Goal: Information Seeking & Learning: Learn about a topic

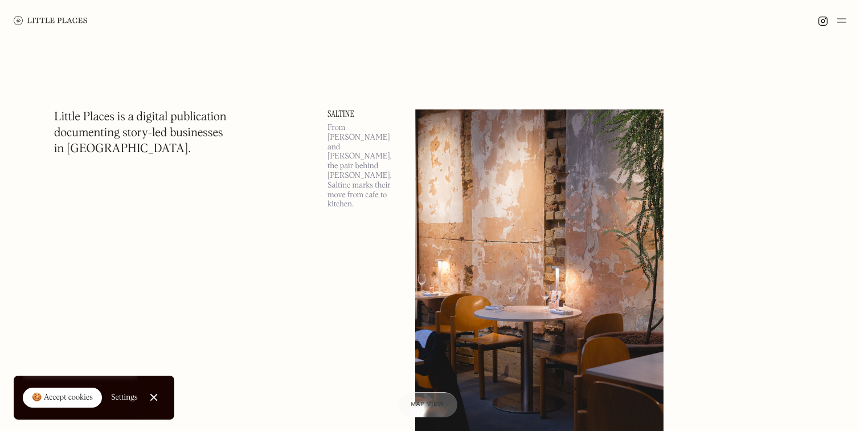
click at [59, 395] on div "🍪 Accept cookies" at bounding box center [62, 397] width 61 height 11
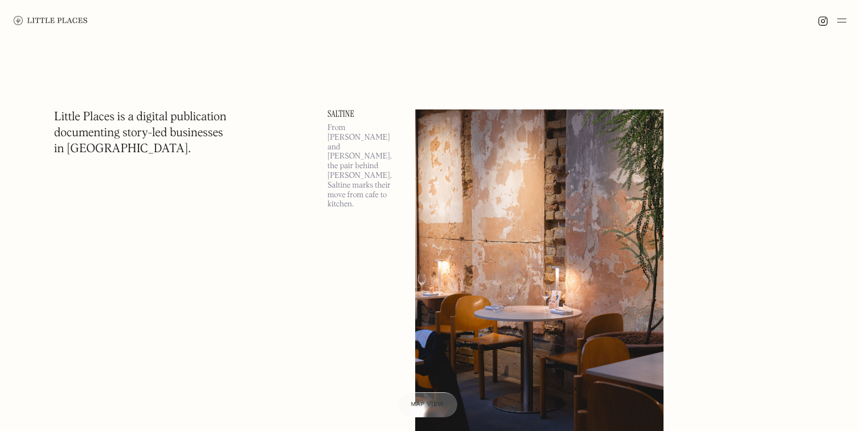
click at [836, 18] on div at bounding box center [832, 21] width 28 height 14
click at [837, 19] on img at bounding box center [841, 21] width 9 height 14
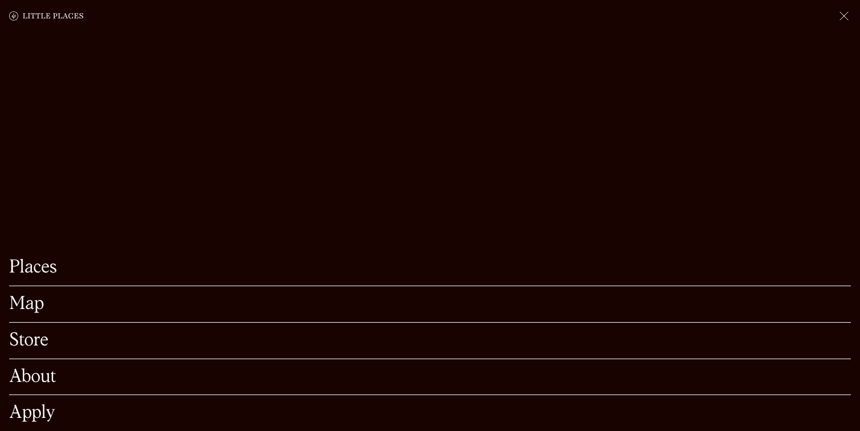
click at [38, 305] on link "Map" at bounding box center [430, 304] width 842 height 18
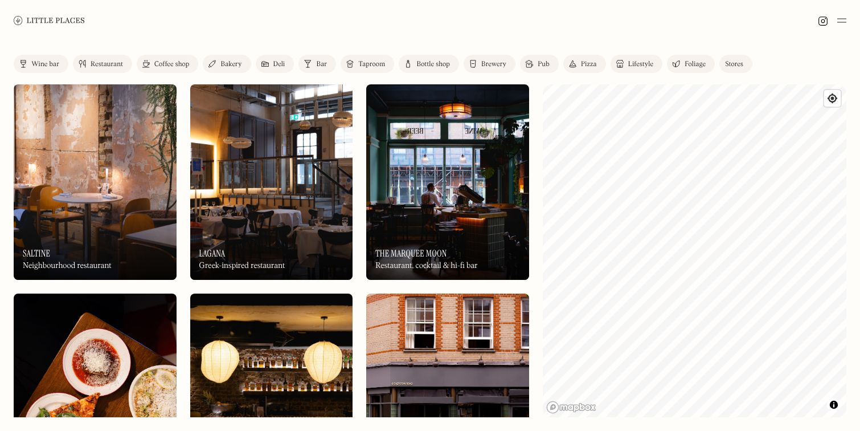
click at [176, 62] on div "Coffee shop" at bounding box center [171, 64] width 35 height 7
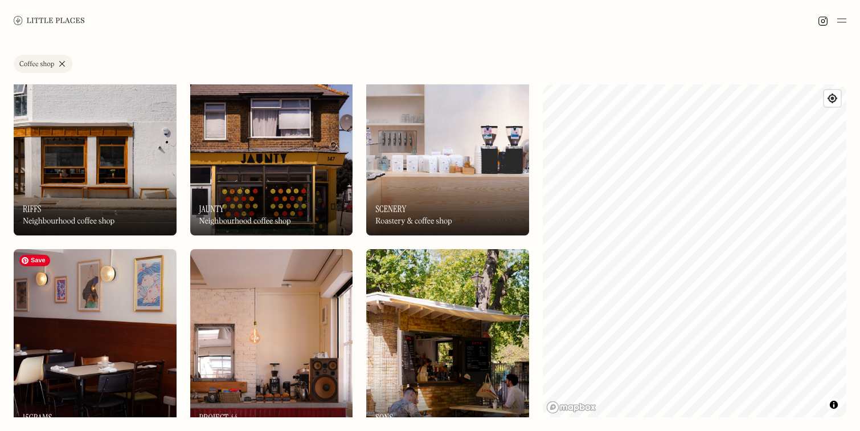
scroll to position [174, 0]
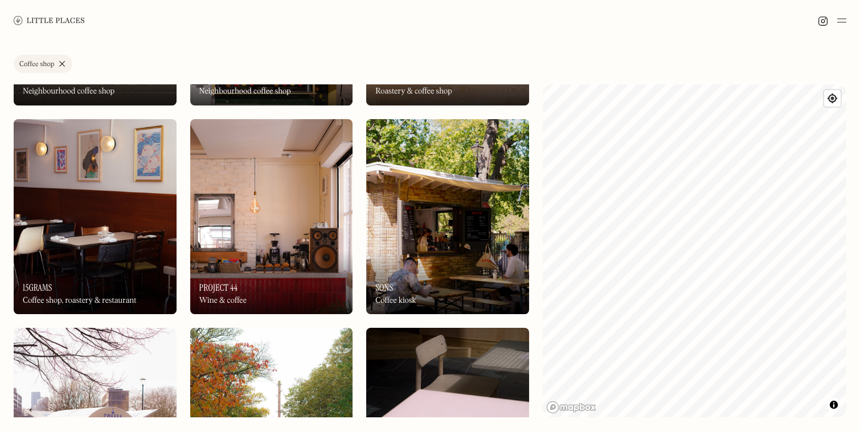
click at [62, 62] on link "Coffee shop" at bounding box center [43, 64] width 59 height 18
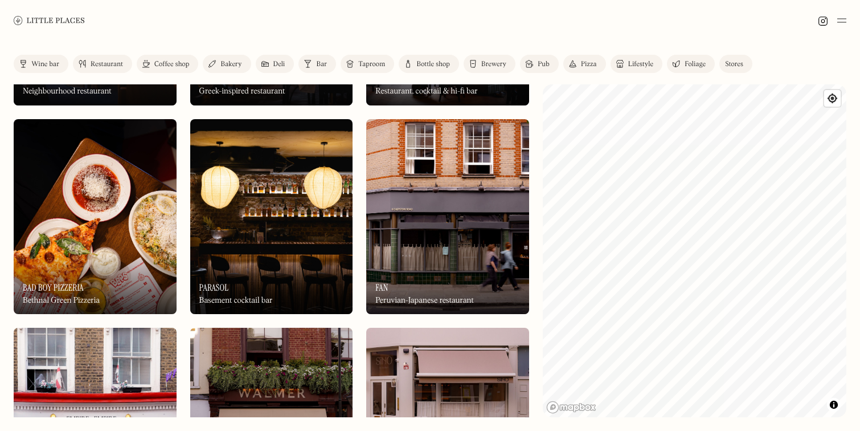
click at [230, 62] on div "Bakery" at bounding box center [230, 64] width 21 height 7
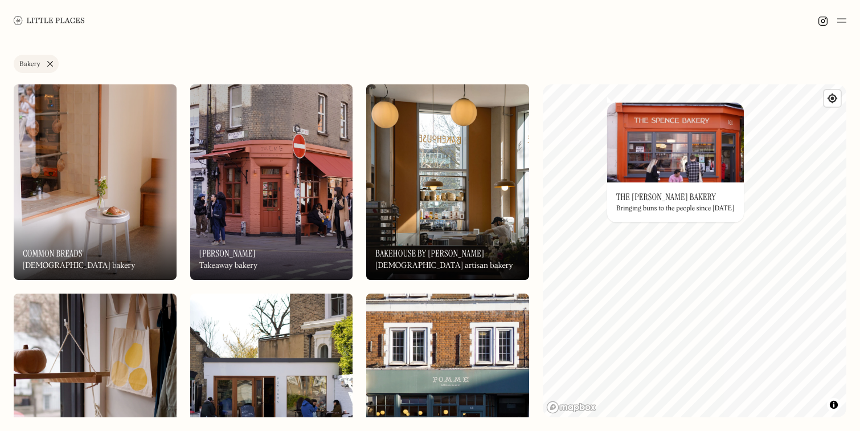
click at [722, 194] on div "On Our Radar The Spence Bakery Bringing buns to the people since 2002" at bounding box center [675, 202] width 137 height 40
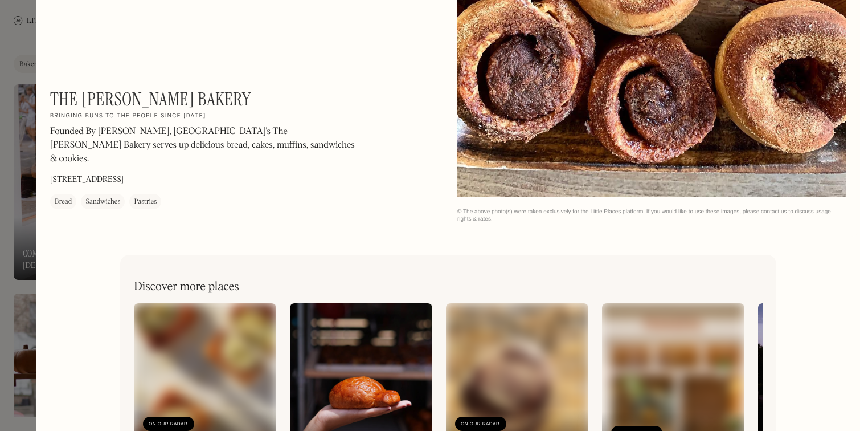
scroll to position [1369, 0]
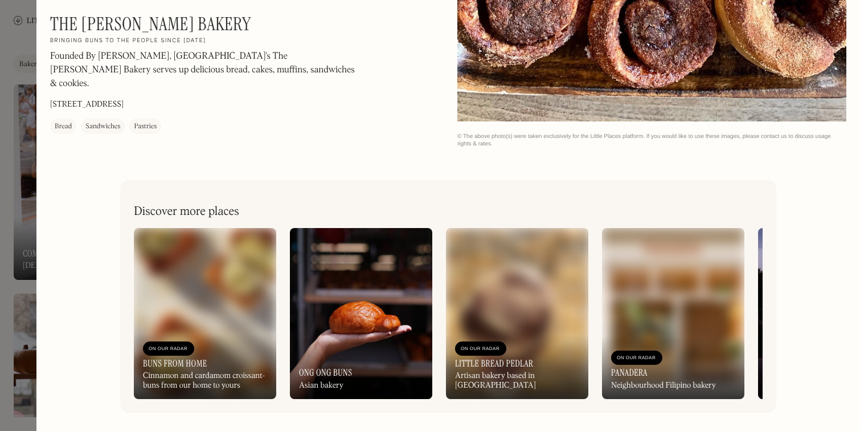
click at [23, 189] on div at bounding box center [430, 215] width 860 height 431
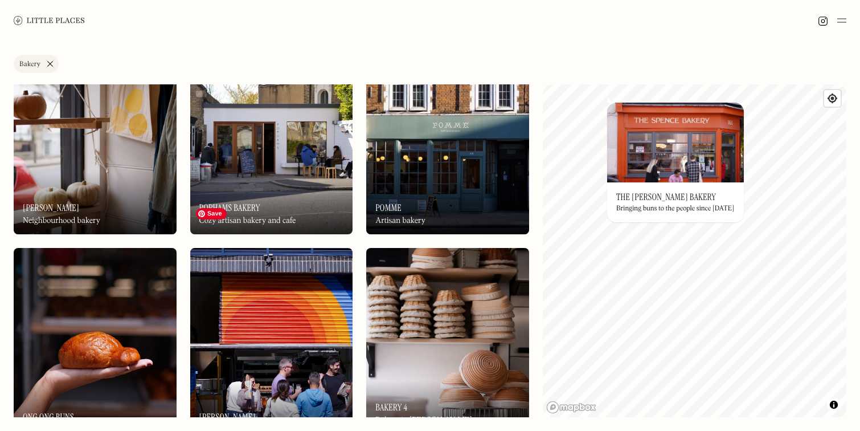
scroll to position [341, 0]
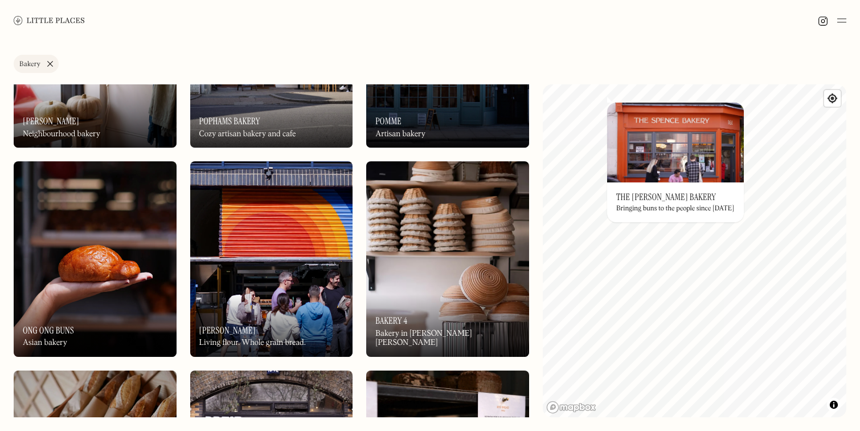
click at [124, 298] on div "On Our Radar Ong Ong Buns Asian bakery" at bounding box center [95, 325] width 163 height 63
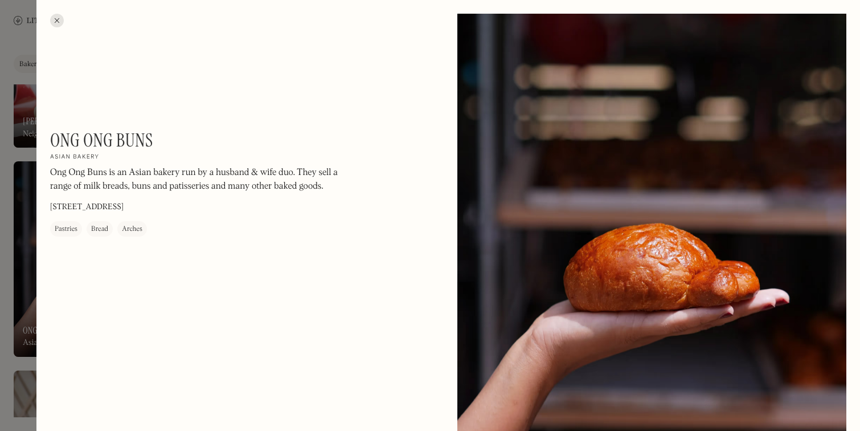
click at [18, 244] on div at bounding box center [430, 215] width 860 height 431
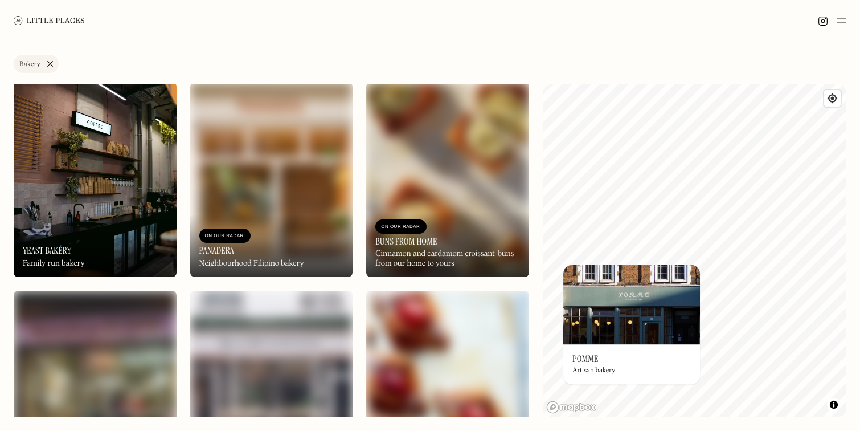
scroll to position [1622, 0]
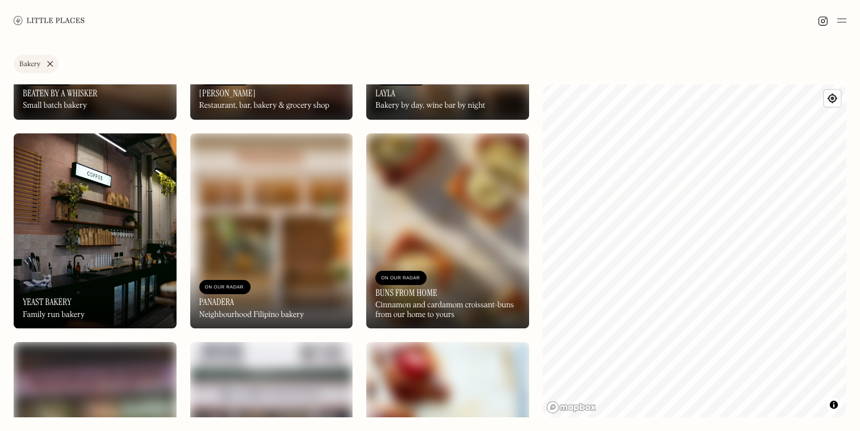
click at [50, 63] on link "Bakery" at bounding box center [36, 64] width 45 height 18
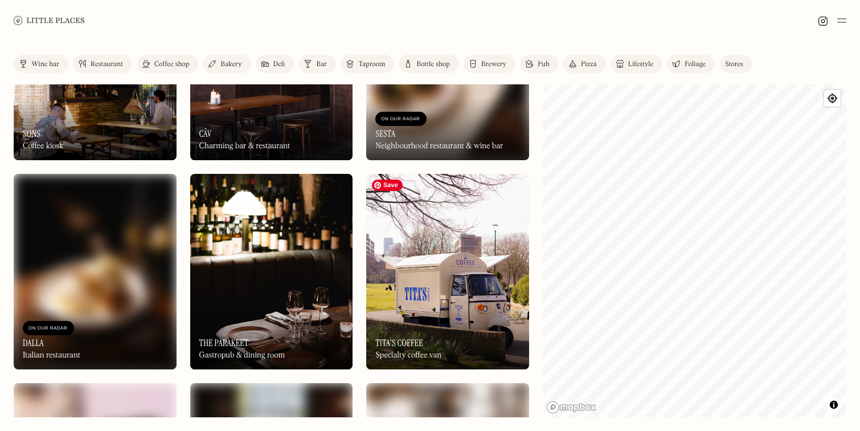
scroll to position [2673, 0]
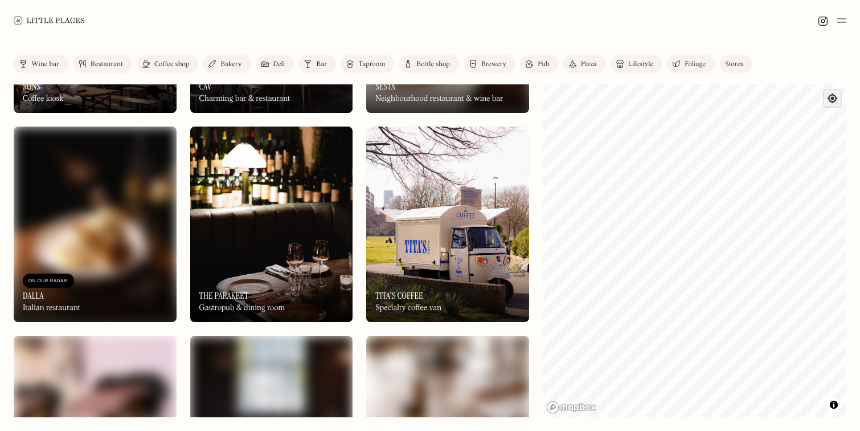
click at [830, 103] on span "Find my location" at bounding box center [832, 98] width 17 height 17
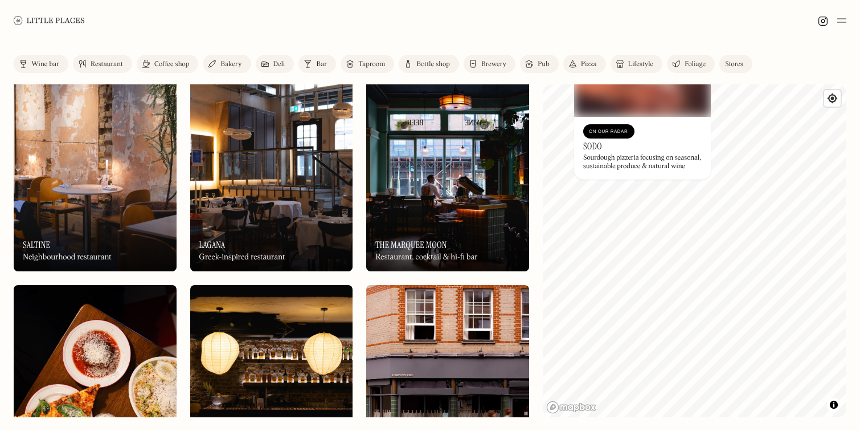
scroll to position [0, 0]
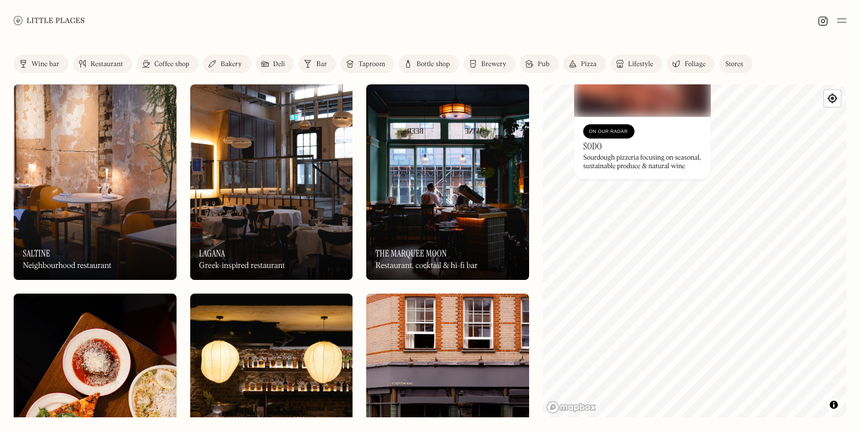
click at [218, 58] on link "Bakery" at bounding box center [227, 64] width 48 height 18
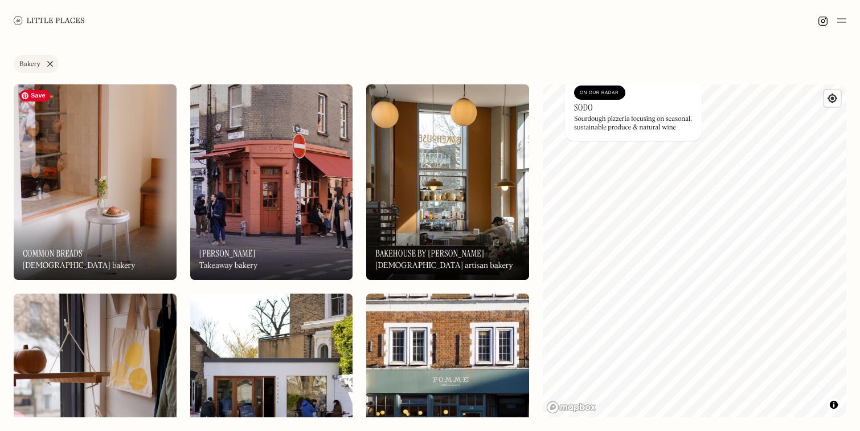
click at [141, 212] on img at bounding box center [95, 181] width 163 height 195
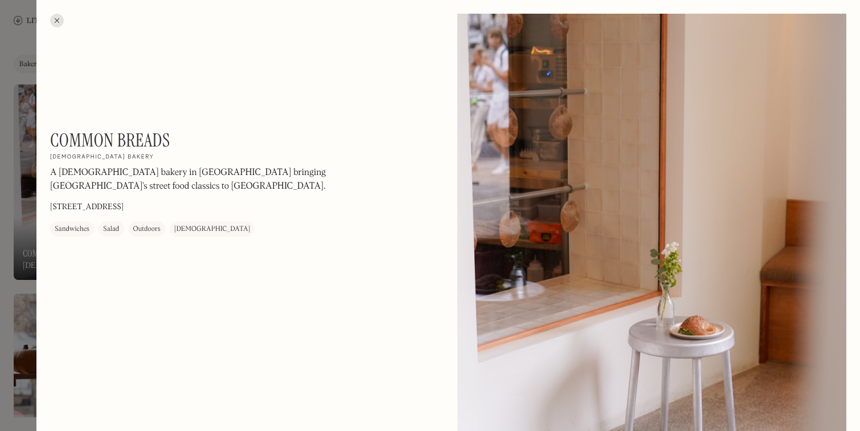
click at [15, 151] on div at bounding box center [430, 215] width 860 height 431
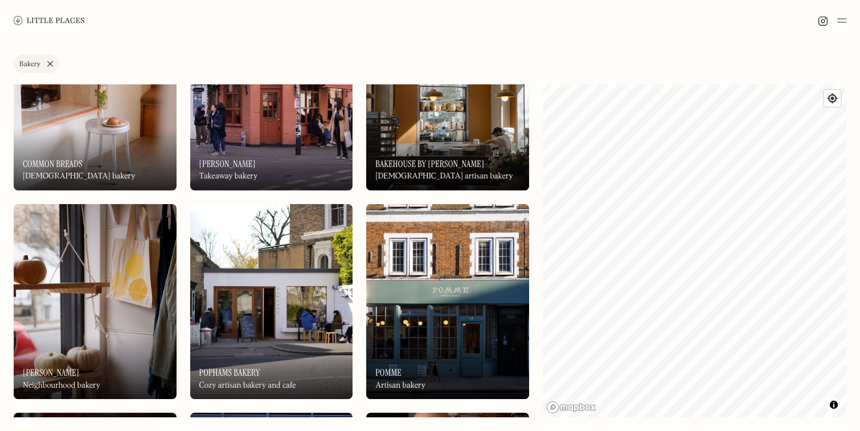
scroll to position [108, 0]
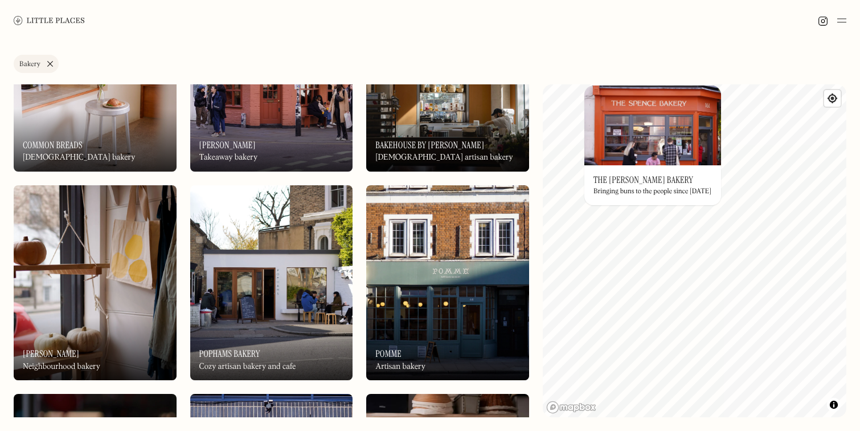
click at [643, 177] on h3 "The Spence Bakery" at bounding box center [643, 179] width 100 height 11
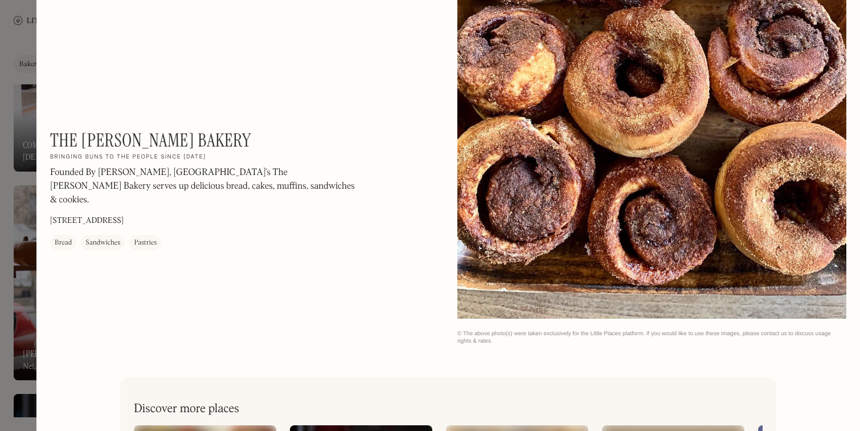
scroll to position [1369, 0]
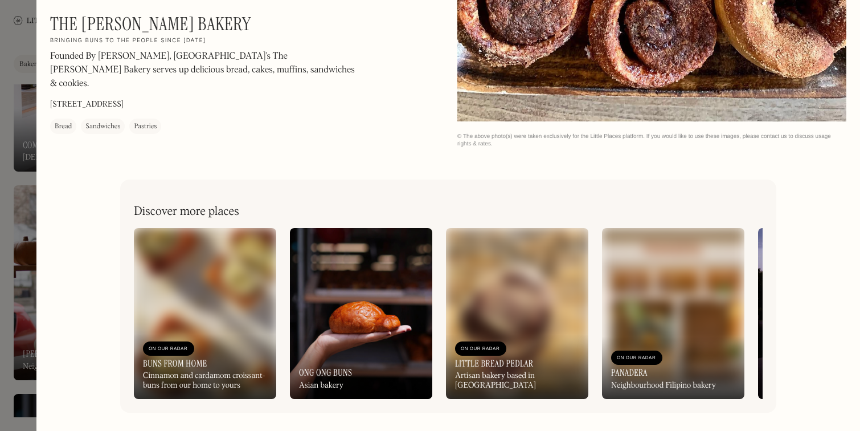
click at [19, 129] on div at bounding box center [430, 215] width 860 height 431
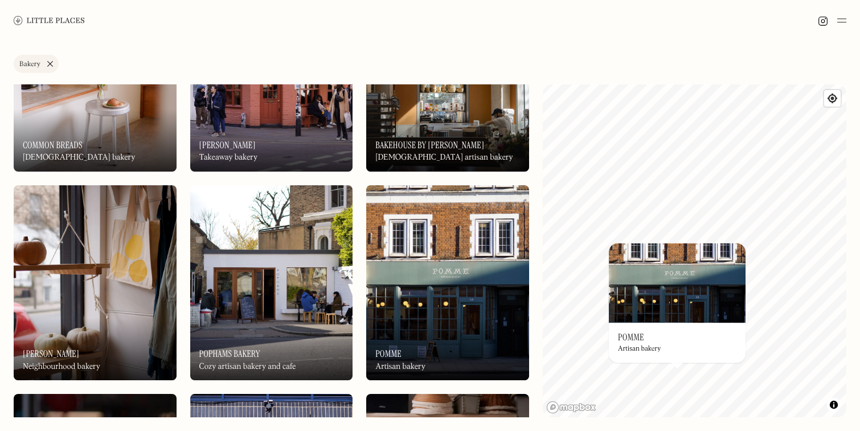
click at [674, 344] on div "On Our Radar Pomme Artisan bakery" at bounding box center [677, 342] width 137 height 40
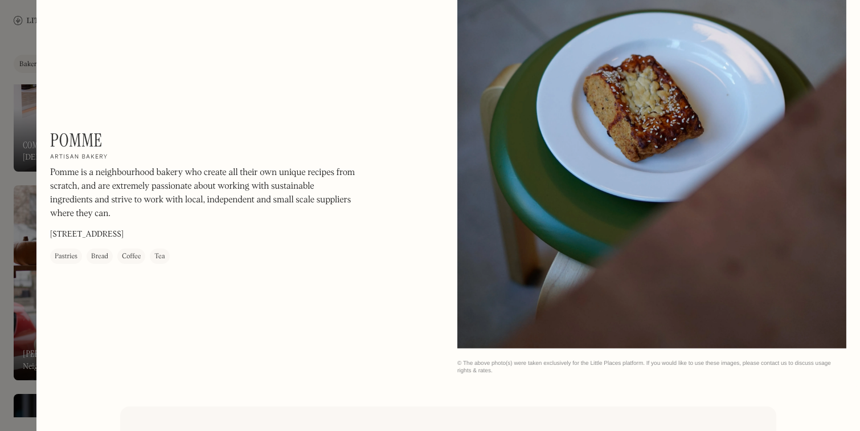
scroll to position [1369, 0]
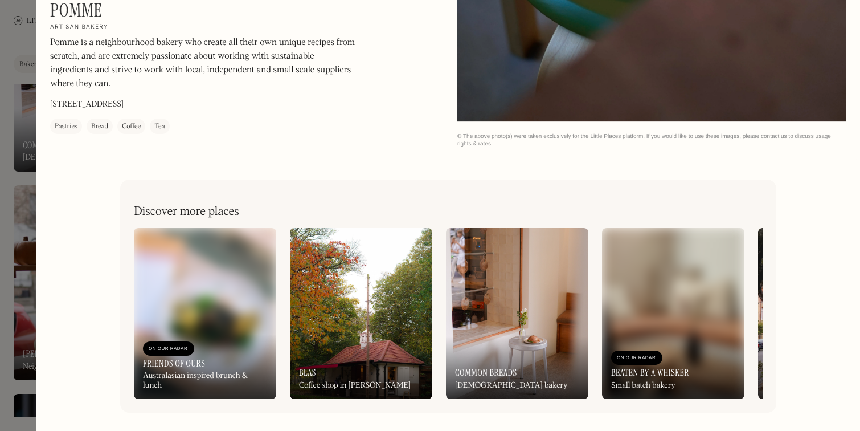
click at [23, 60] on div at bounding box center [430, 215] width 860 height 431
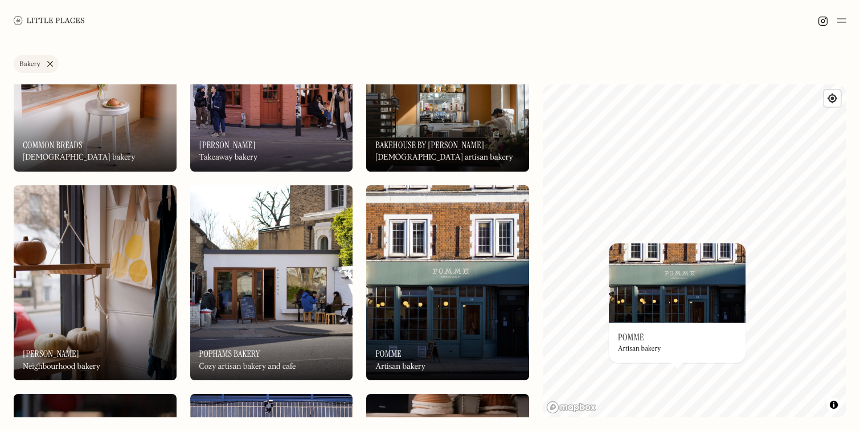
click at [52, 61] on link "Bakery" at bounding box center [36, 64] width 45 height 18
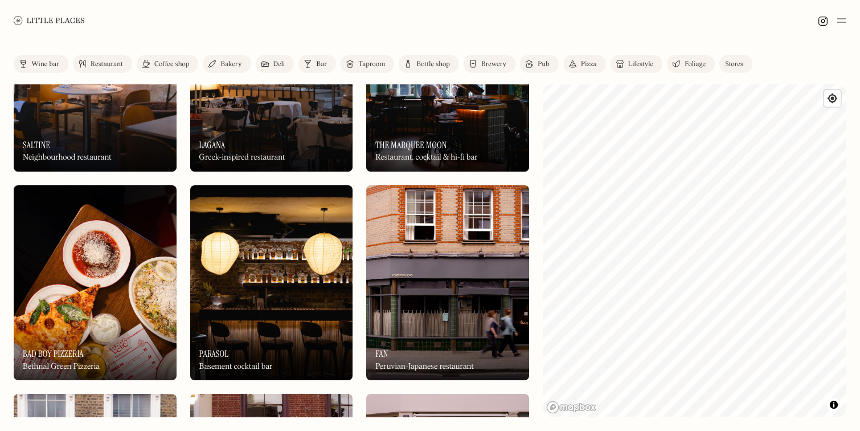
click at [179, 65] on div "Coffee shop" at bounding box center [171, 64] width 35 height 7
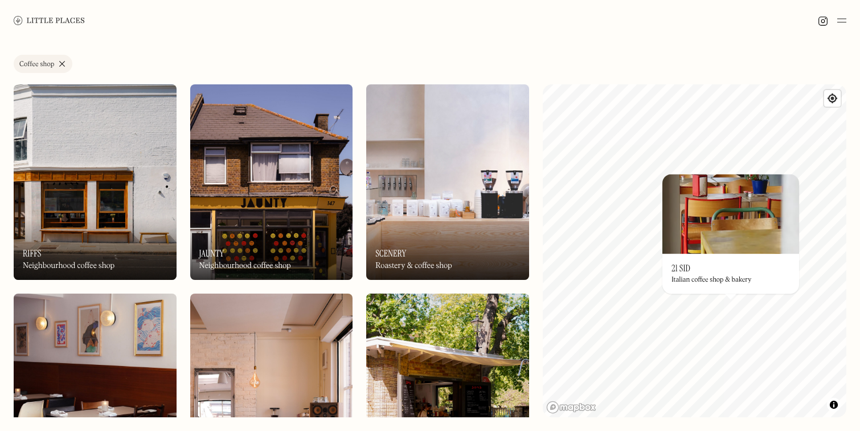
click at [715, 274] on div "On Our Radar 21 Sid Italian coffee shop & bakery" at bounding box center [730, 273] width 137 height 40
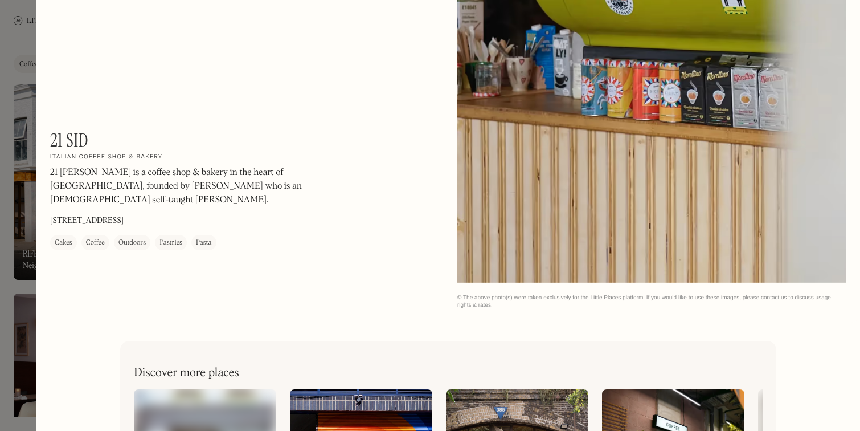
scroll to position [1369, 0]
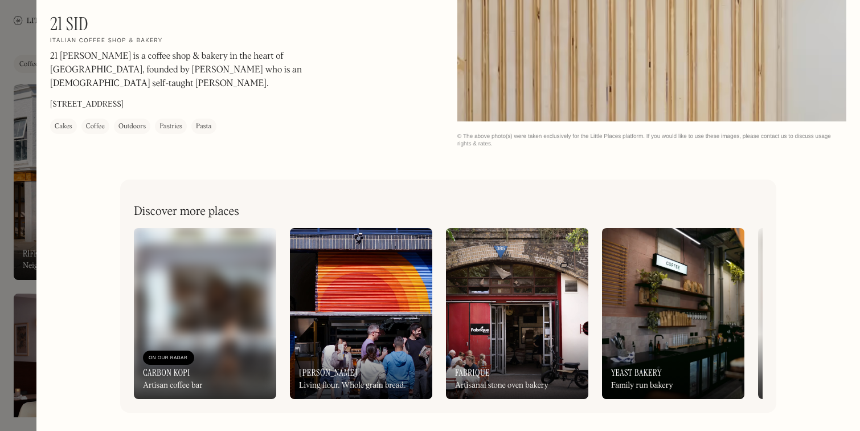
click at [18, 126] on div at bounding box center [430, 215] width 860 height 431
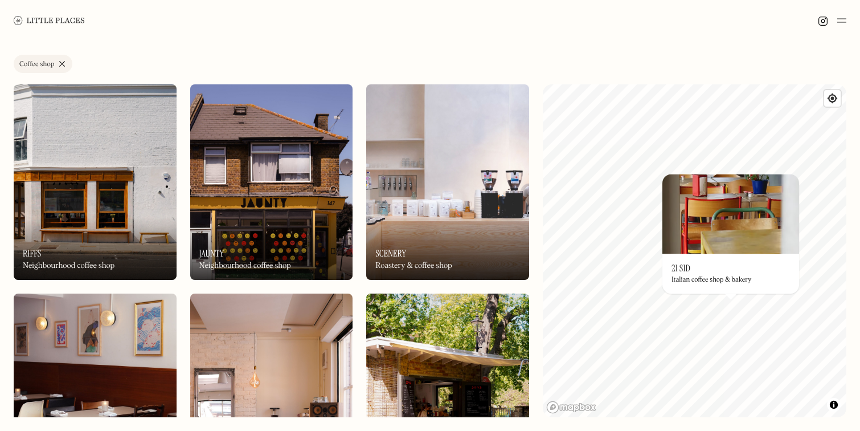
click at [61, 62] on link "Coffee shop" at bounding box center [43, 64] width 59 height 18
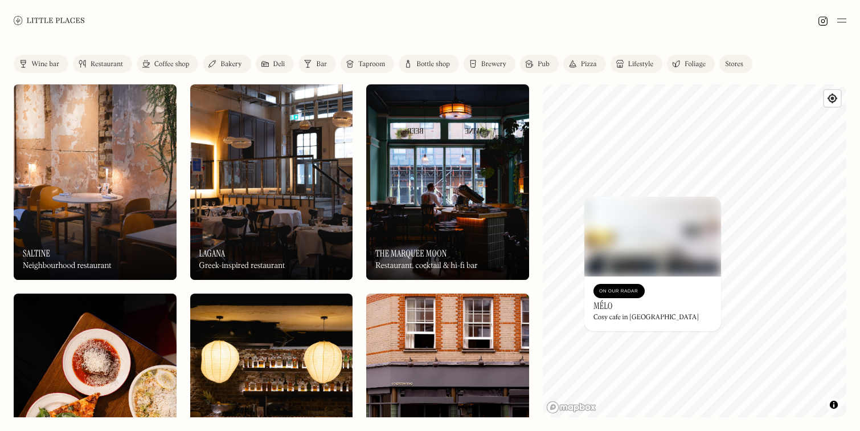
click at [679, 302] on div "On Our Radar Mélo Cosy cafe in Dalston" at bounding box center [652, 303] width 137 height 55
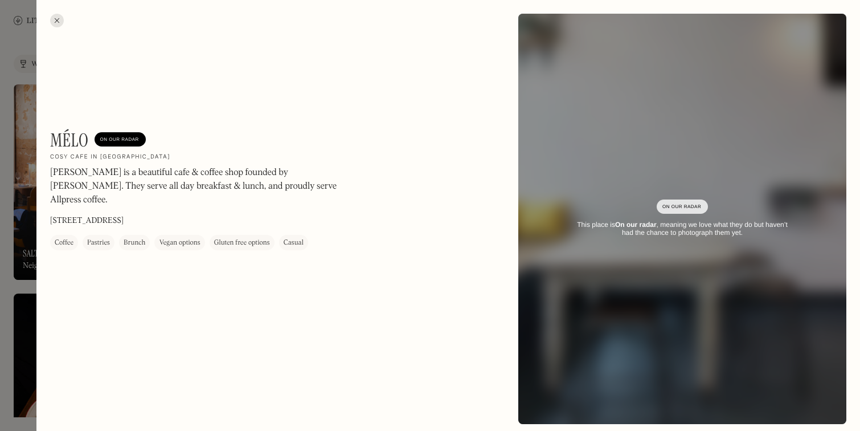
drag, startPoint x: 144, startPoint y: 205, endPoint x: 211, endPoint y: 205, distance: 67.2
click at [211, 205] on div "Mélo On Our Radar Cosy cafe in Dalston Melo is a beautiful cafe & coffee shop f…" at bounding box center [204, 189] width 308 height 121
click at [144, 196] on div "Melo is a beautiful cafe & coffee shop founded by Zoe. They serve all day break…" at bounding box center [204, 189] width 308 height 47
drag, startPoint x: 145, startPoint y: 205, endPoint x: 193, endPoint y: 206, distance: 47.3
click at [193, 206] on div "Mélo On Our Radar Cosy cafe in Dalston Melo is a beautiful cafe & coffee shop f…" at bounding box center [204, 189] width 308 height 121
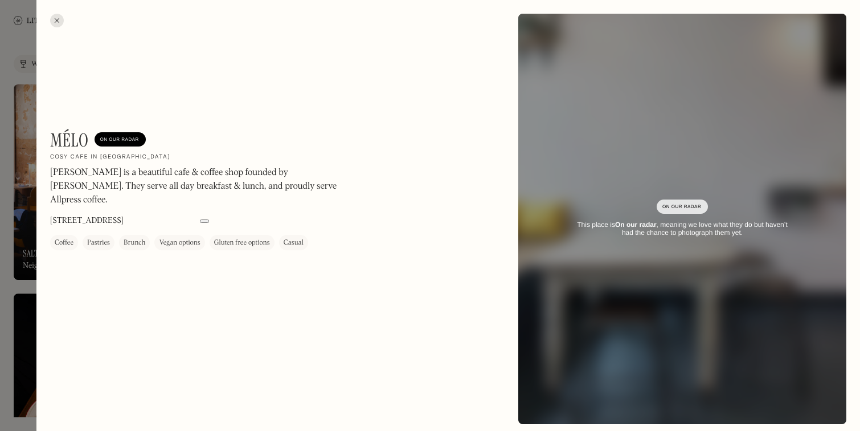
click at [193, 206] on div "Mélo On Our Radar Cosy cafe in Dalston Melo is a beautiful cafe & coffee shop f…" at bounding box center [204, 189] width 308 height 121
click at [130, 237] on div "Brunch" at bounding box center [135, 242] width 22 height 11
drag, startPoint x: 146, startPoint y: 206, endPoint x: 167, endPoint y: 206, distance: 21.1
click at [124, 215] on p "103 Shacklewell Ln, London E8 2EB" at bounding box center [86, 221] width 73 height 12
copy p "E8 2EB"
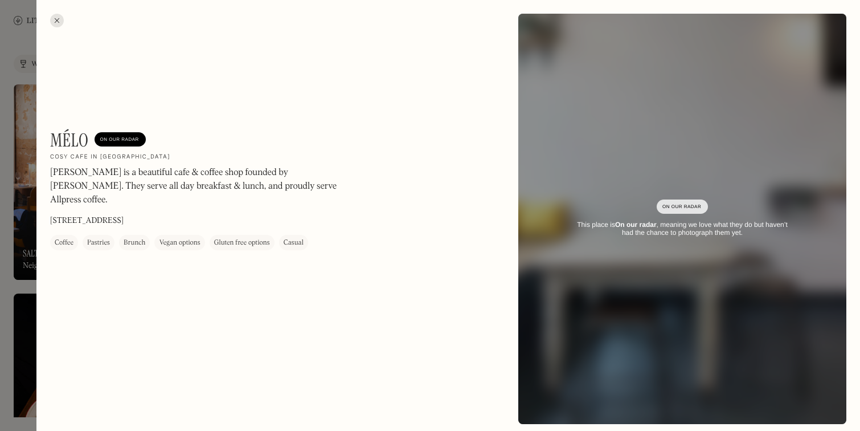
click at [378, 136] on div "Mélo On Our Radar Cosy cafe in Dalston Melo is a beautiful cafe & coffee shop f…" at bounding box center [275, 189] width 450 height 121
click at [58, 19] on div at bounding box center [57, 21] width 14 height 14
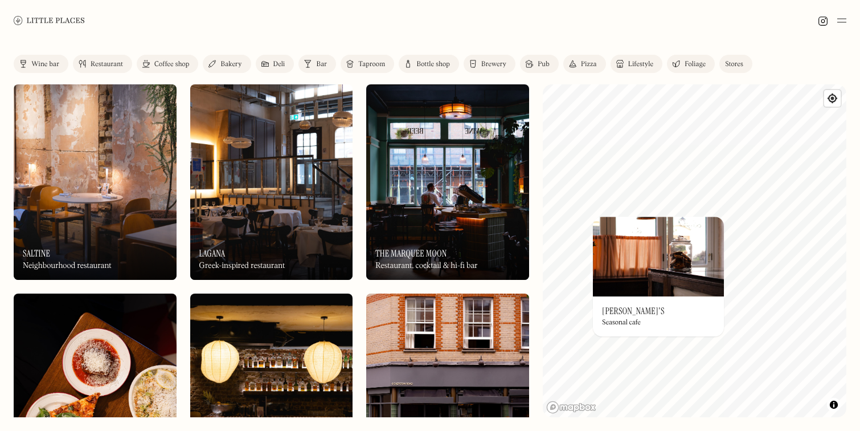
click at [657, 315] on div "On Our Radar Leigh's Seasonal cafe" at bounding box center [658, 316] width 131 height 40
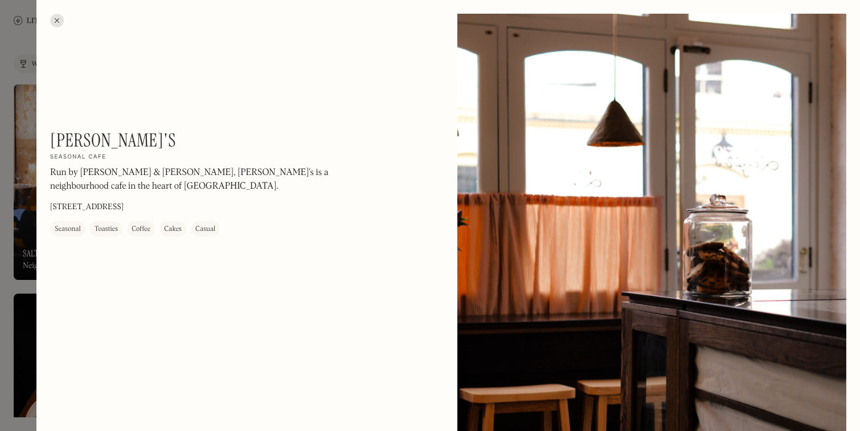
drag, startPoint x: 190, startPoint y: 206, endPoint x: 216, endPoint y: 207, distance: 26.8
click at [216, 207] on div "Leigh's On Our Radar Seasonal cafe Run by Mel & McKenzie, Leigh's is a neighbou…" at bounding box center [204, 182] width 308 height 107
copy p "N1 4HS"
drag, startPoint x: 52, startPoint y: 138, endPoint x: 103, endPoint y: 138, distance: 50.7
click at [103, 138] on h1 "Leigh's" at bounding box center [113, 140] width 126 height 22
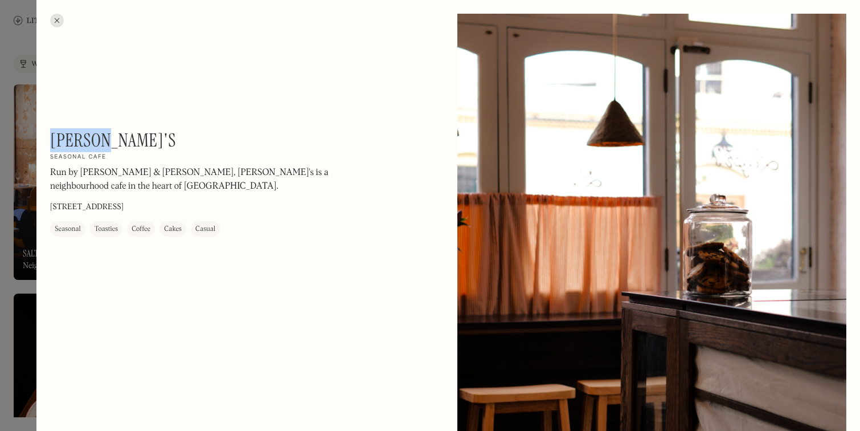
copy h1 "Leigh's"
click at [61, 19] on div at bounding box center [57, 21] width 14 height 14
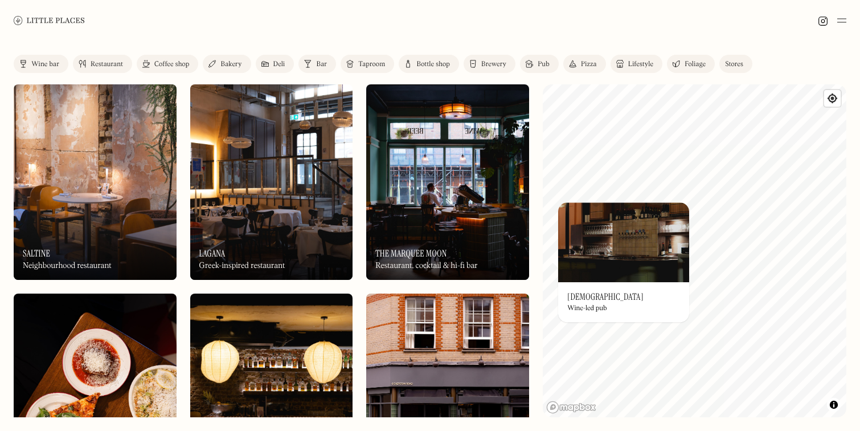
click at [536, 239] on div "Label Wine bar Restaurant Coffee shop Bakery Deli Bar Taproom Bottle shop Brewe…" at bounding box center [430, 236] width 860 height 390
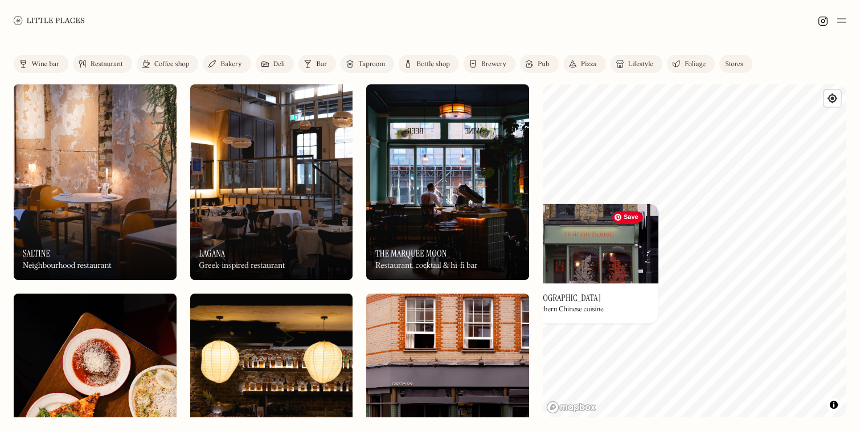
click at [616, 249] on div "© Mapbox © OpenStreetMap Improve this map On Our Radar Hainan House Southern Ch…" at bounding box center [695, 250] width 304 height 333
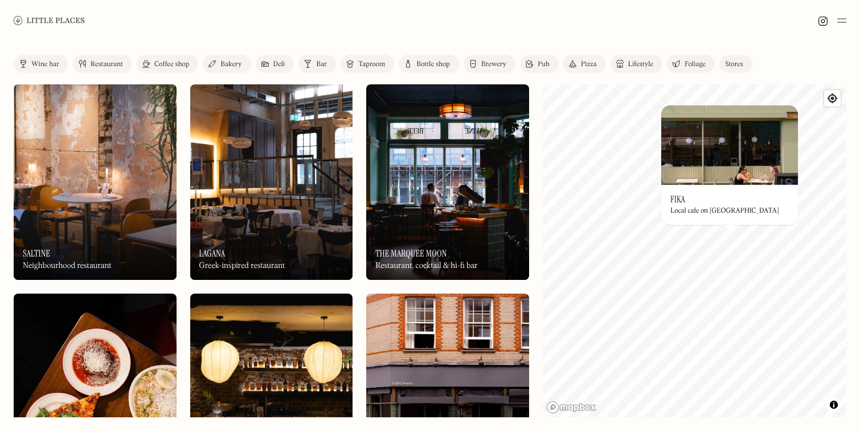
click at [730, 211] on div "Local cafe on Chatsworth Road" at bounding box center [724, 211] width 109 height 8
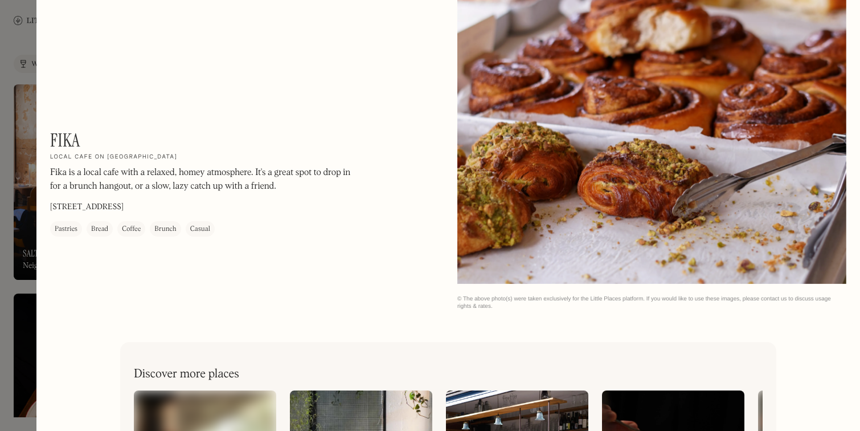
scroll to position [874, 0]
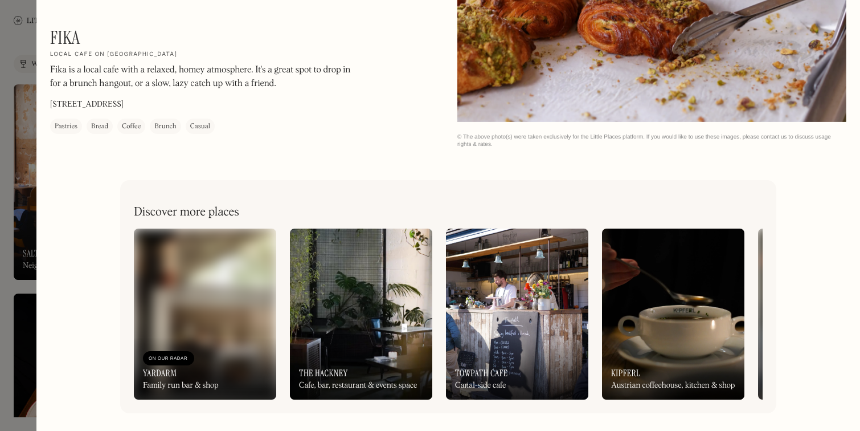
click at [21, 61] on div at bounding box center [430, 215] width 860 height 431
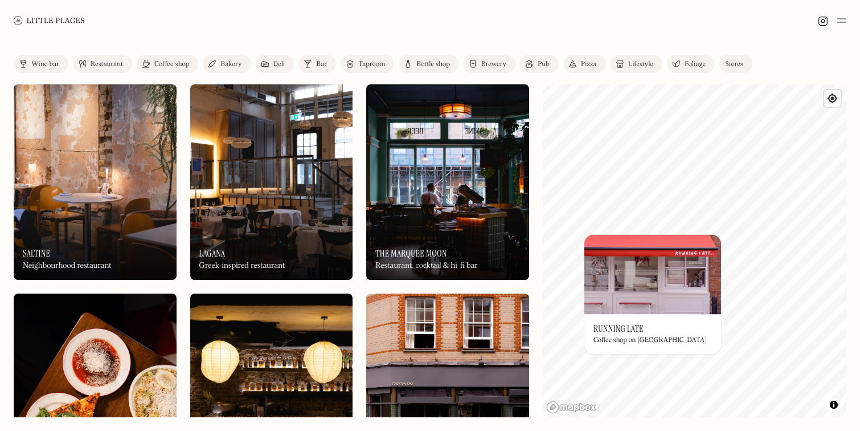
click at [626, 342] on div "Coffee shop on Mare Street" at bounding box center [649, 341] width 113 height 8
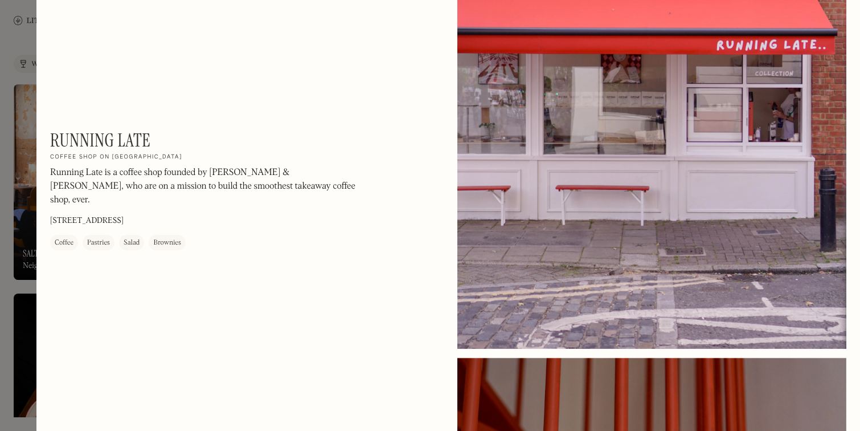
scroll to position [40, 0]
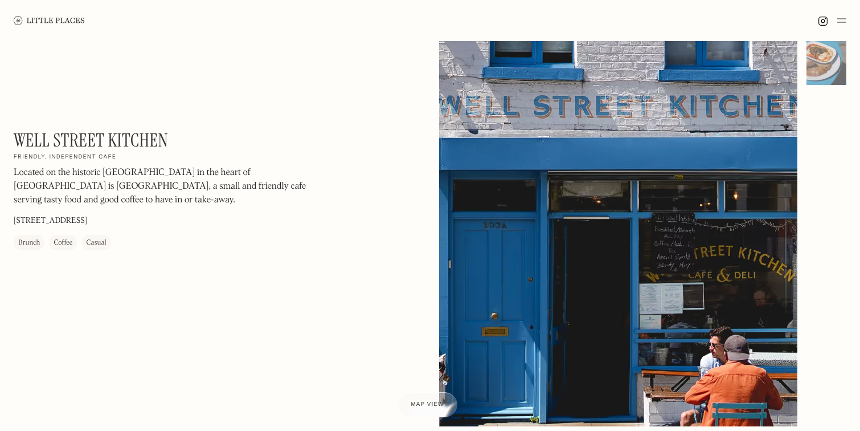
scroll to position [75, 0]
